Goal: Information Seeking & Learning: Learn about a topic

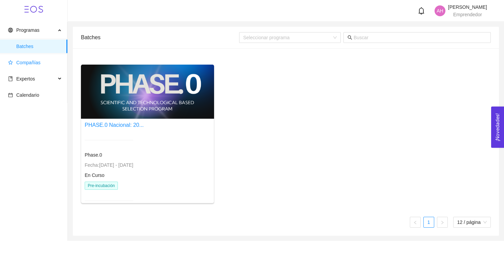
click at [30, 63] on span "Compañías" at bounding box center [28, 62] width 24 height 5
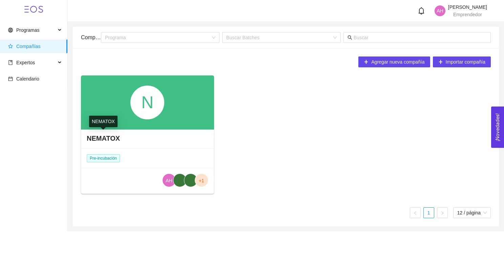
click at [117, 140] on h4 "NEMATOX" at bounding box center [103, 138] width 33 height 9
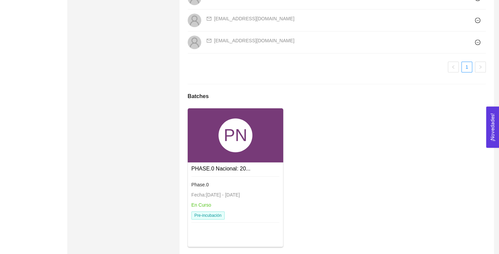
scroll to position [503, 0]
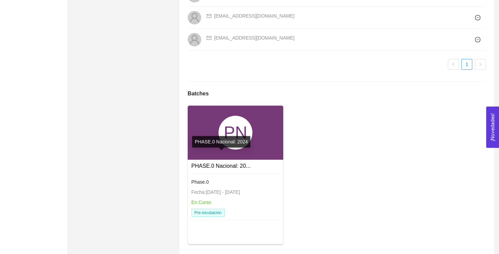
click at [240, 163] on link "PHASE.0 Nacional: 20..." at bounding box center [220, 166] width 59 height 6
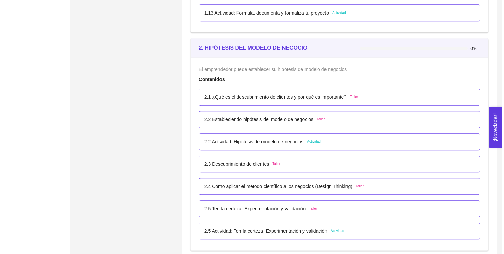
scroll to position [619, 0]
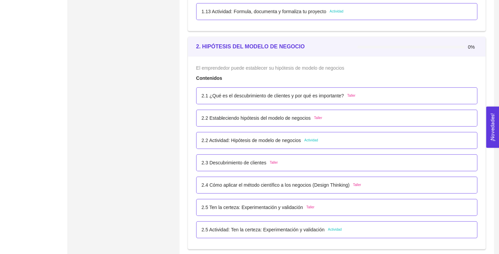
click at [245, 138] on p "2.2 Actividad: Hipótesis de modelo de negocios" at bounding box center [251, 140] width 99 height 7
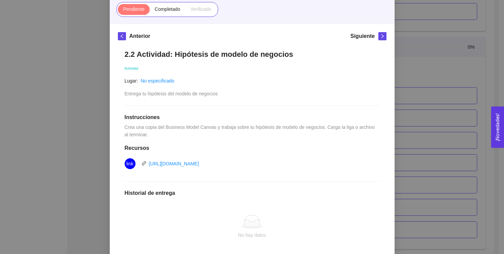
scroll to position [0, 0]
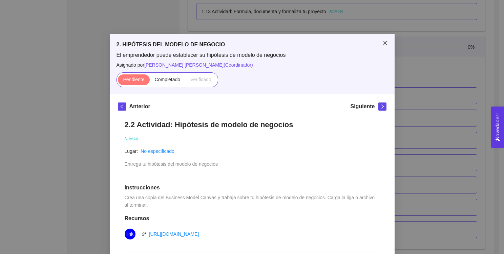
click at [382, 41] on icon "close" at bounding box center [384, 42] width 5 height 5
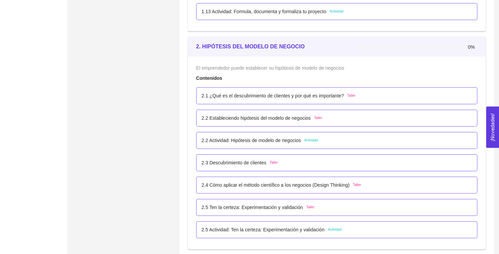
click at [298, 97] on p "2.1 ¿Qué es el descubrimiento de clientes y por qué es importante?" at bounding box center [273, 95] width 142 height 7
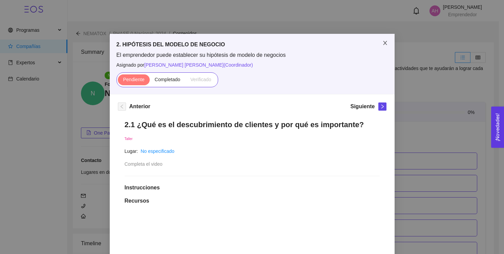
click at [382, 45] on icon "close" at bounding box center [384, 42] width 5 height 5
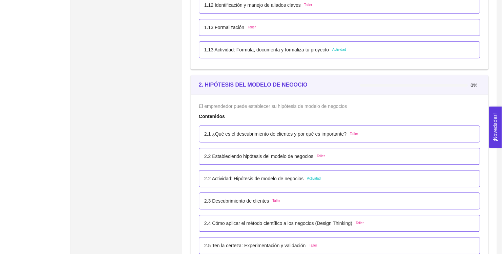
scroll to position [581, 0]
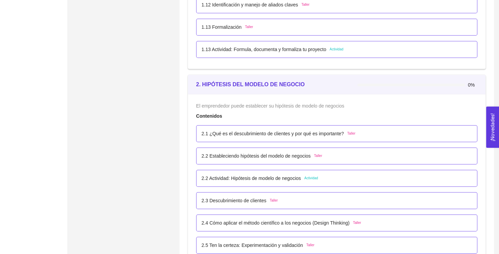
click at [302, 135] on p "2.1 ¿Qué es el descubrimiento de clientes y por qué es importante?" at bounding box center [273, 133] width 142 height 7
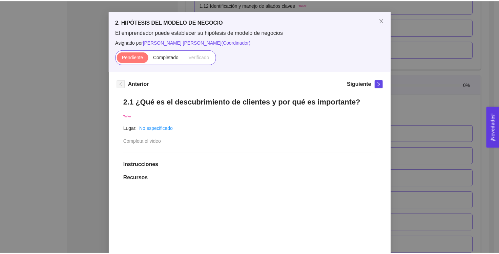
scroll to position [0, 0]
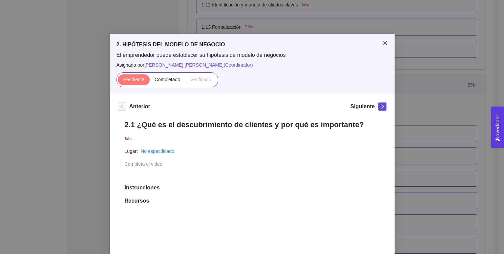
click at [383, 43] on icon "close" at bounding box center [384, 42] width 5 height 5
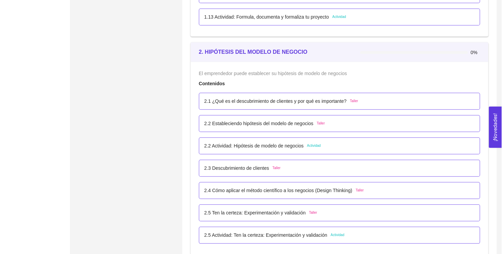
scroll to position [614, 0]
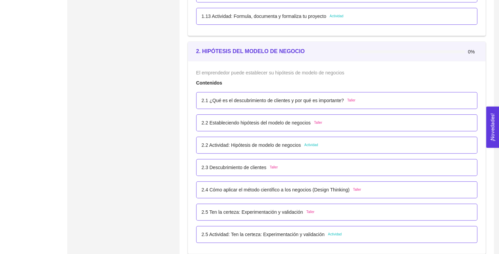
click at [276, 121] on p "2.2 Estableciendo hipótesis del modelo de negocios" at bounding box center [256, 122] width 109 height 7
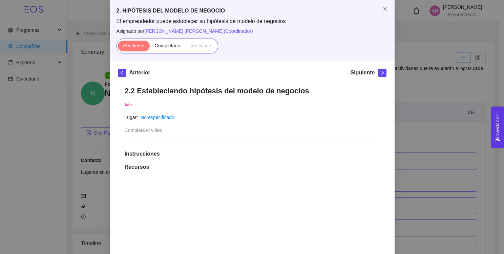
scroll to position [0, 0]
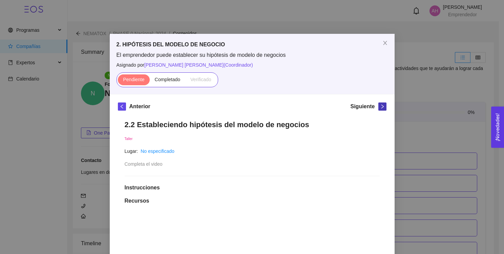
click at [378, 109] on button "button" at bounding box center [382, 107] width 8 height 8
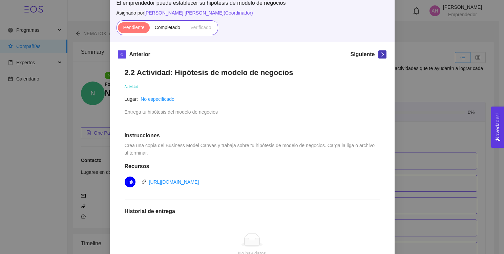
scroll to position [147, 0]
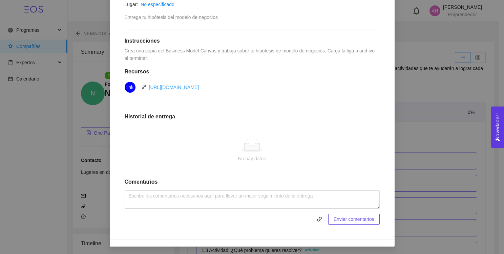
click at [199, 86] on link "[URL][DOMAIN_NAME]" at bounding box center [174, 87] width 50 height 5
